Goal: Information Seeking & Learning: Check status

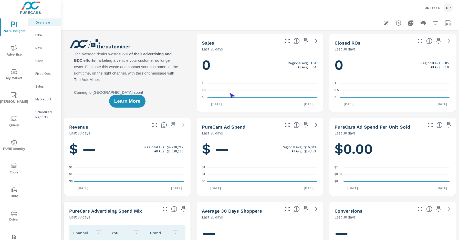
click at [13, 216] on span "Driver" at bounding box center [14, 216] width 25 height 13
